Goal: Information Seeking & Learning: Learn about a topic

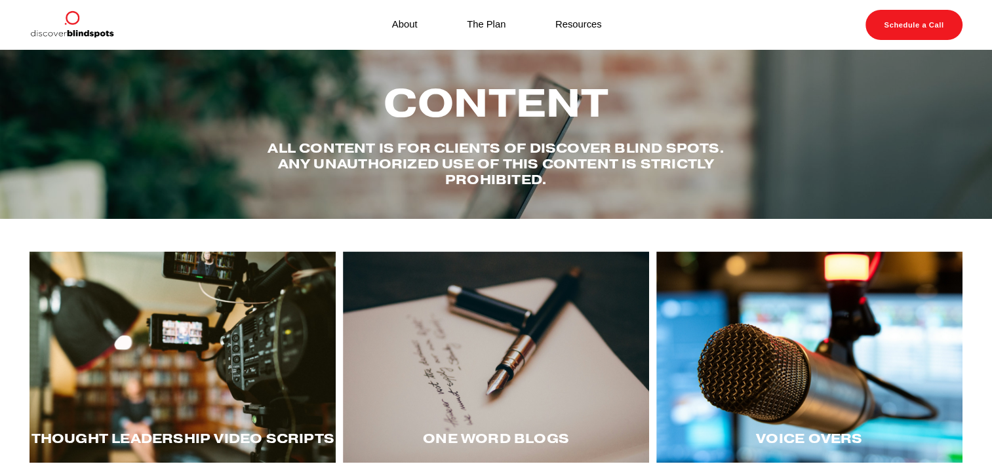
click at [222, 365] on div at bounding box center [183, 357] width 306 height 211
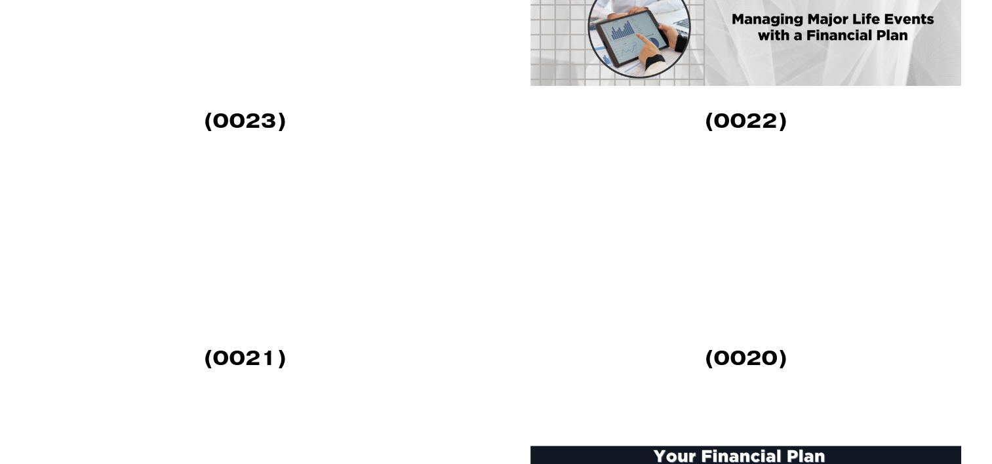
scroll to position [1221, 0]
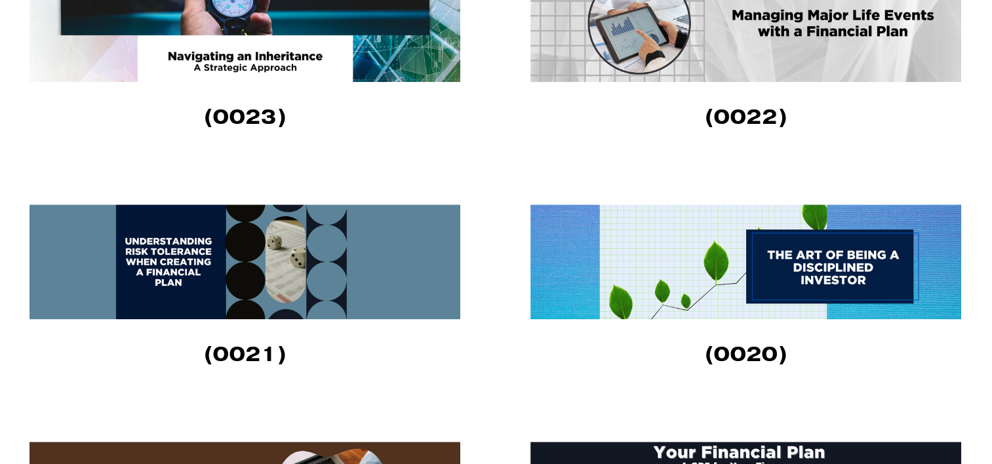
click at [779, 55] on img at bounding box center [745, 24] width 431 height 115
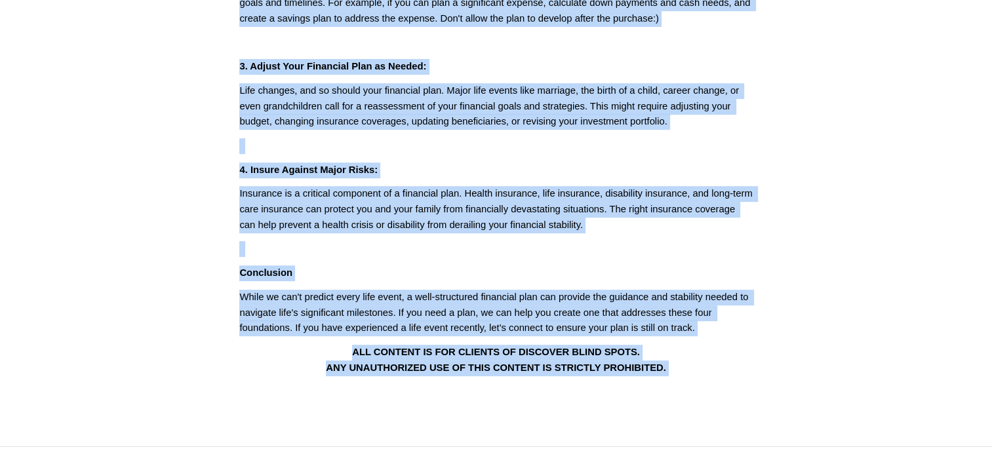
scroll to position [605, 0]
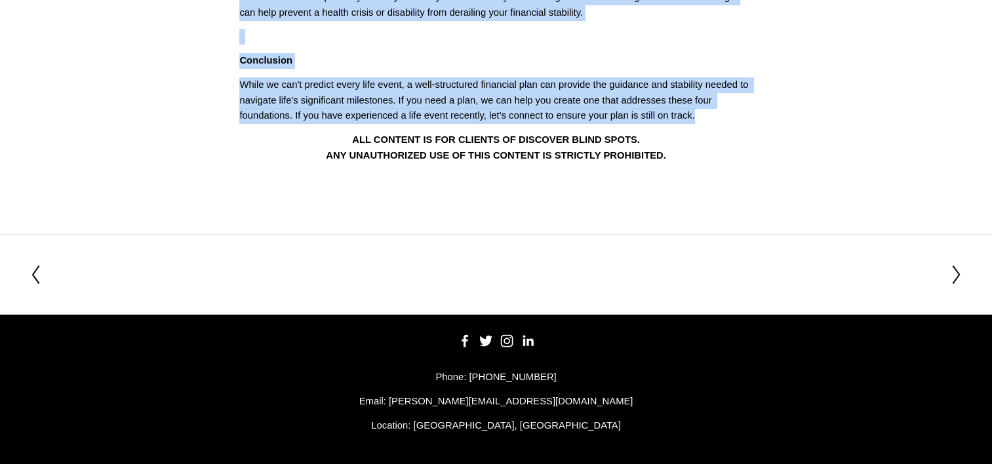
drag, startPoint x: 304, startPoint y: 121, endPoint x: 730, endPoint y: 115, distance: 426.2
copy div "Life's Big Moments: Is Your Financial Plan Ready? (0022) Life is full of signif…"
click at [357, 98] on p "While we can't predict every life event, a well-structured financial plan can p…" at bounding box center [495, 100] width 513 height 47
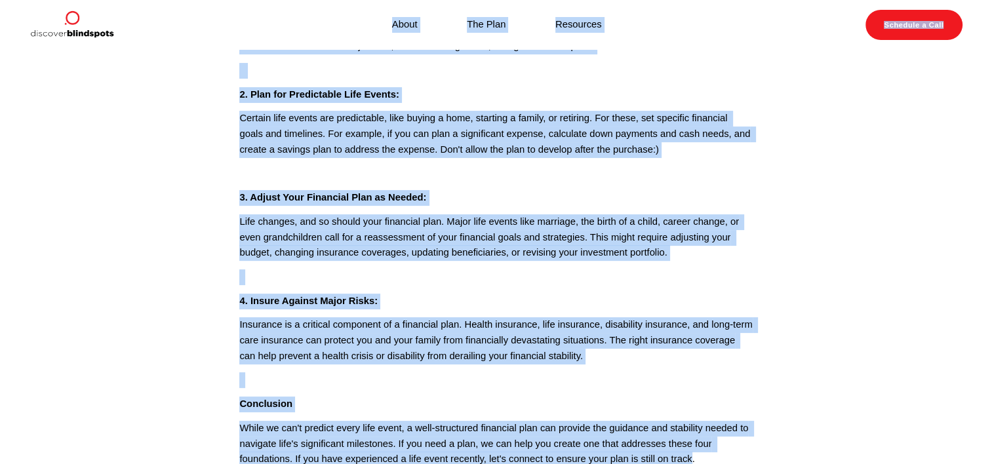
scroll to position [214, 0]
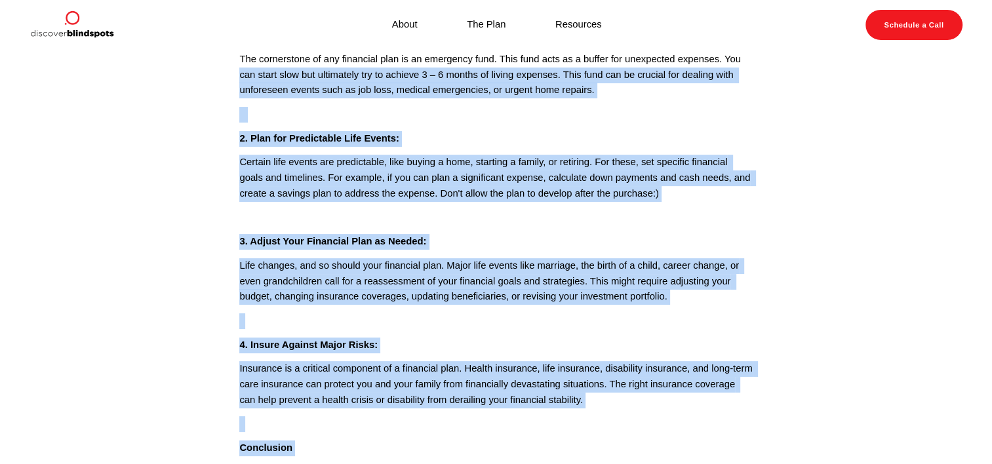
drag, startPoint x: 692, startPoint y: 115, endPoint x: 235, endPoint y: 73, distance: 458.9
click at [235, 73] on div "Life is full of significant events – some anticipated, like marriage or retirem…" at bounding box center [495, 249] width 535 height 625
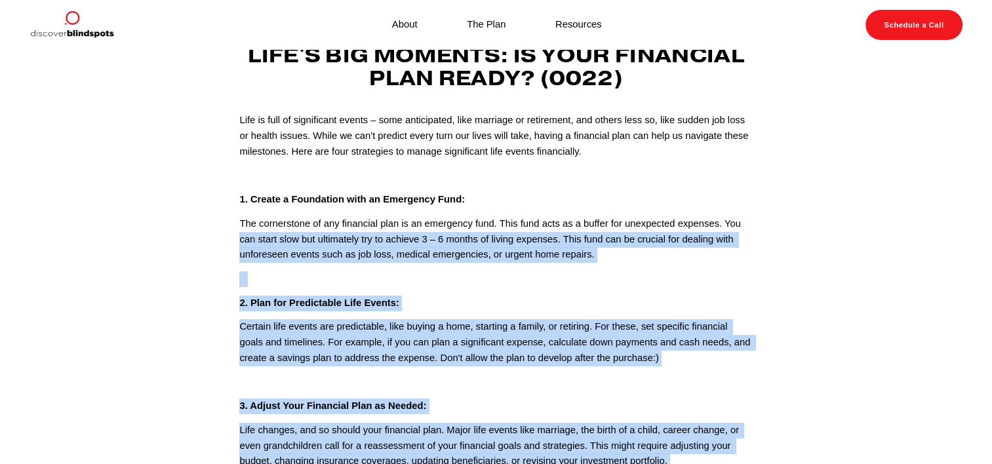
scroll to position [46, 0]
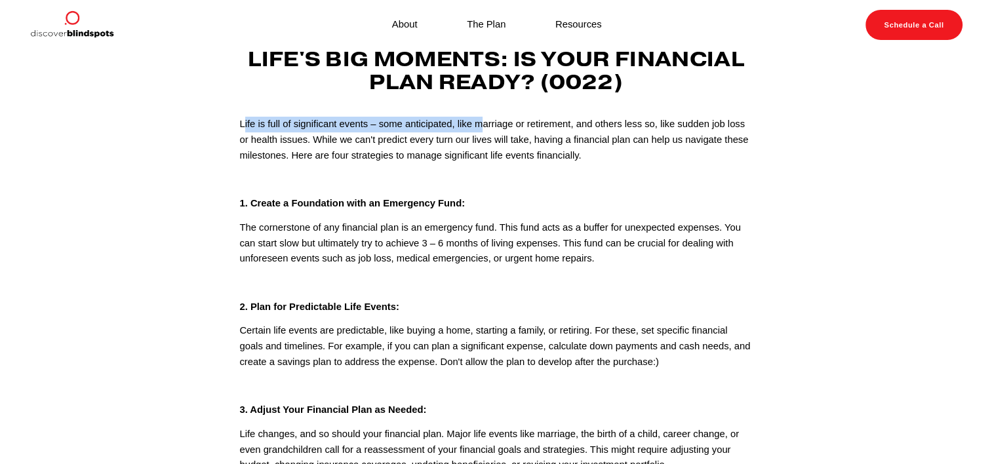
drag, startPoint x: 243, startPoint y: 127, endPoint x: 483, endPoint y: 132, distance: 239.4
click at [483, 132] on p "Life is full of significant events – some anticipated, like marriage or retirem…" at bounding box center [495, 140] width 513 height 47
click at [237, 128] on div "Life is full of significant events – some anticipated, like marriage or retirem…" at bounding box center [495, 418] width 535 height 625
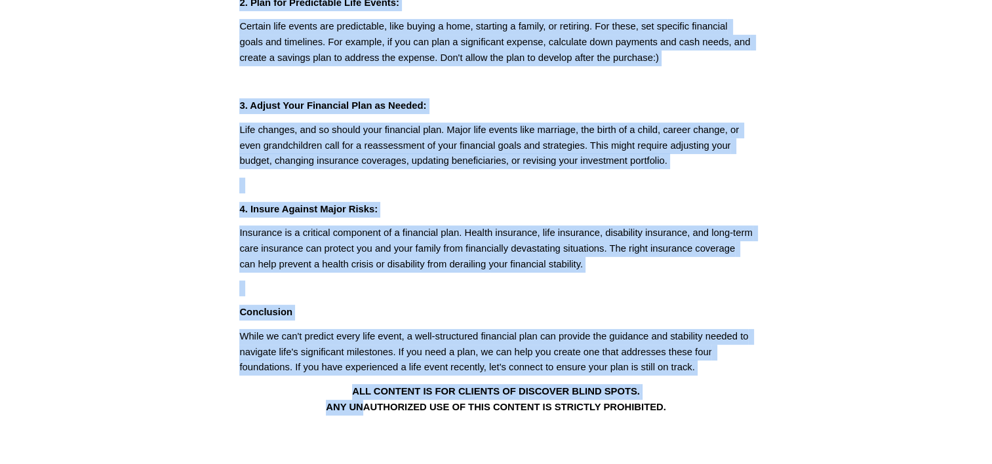
scroll to position [364, 0]
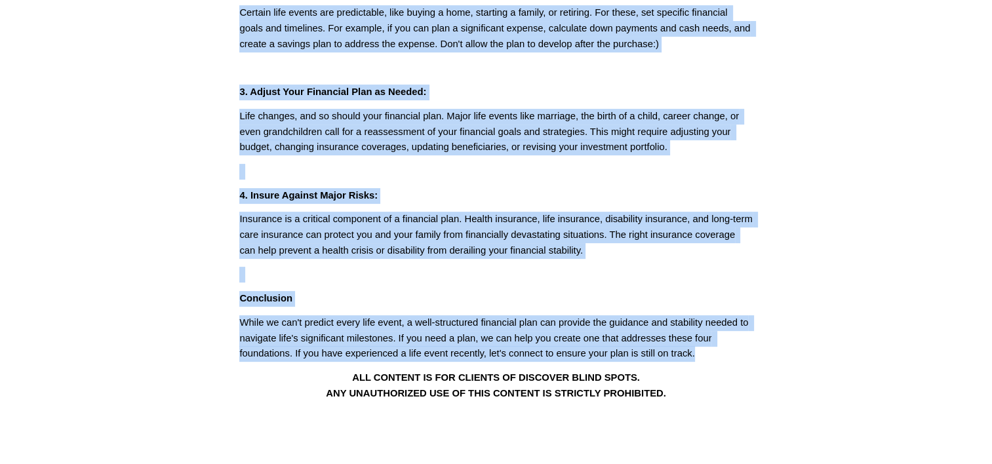
drag, startPoint x: 241, startPoint y: 123, endPoint x: 707, endPoint y: 357, distance: 521.7
click at [707, 357] on div "Life is full of significant events – some anticipated, like marriage or retirem…" at bounding box center [495, 100] width 513 height 603
copy div "Life is full of significant events – some anticipated, like marriage or retirem…"
